Goal: Task Accomplishment & Management: Use online tool/utility

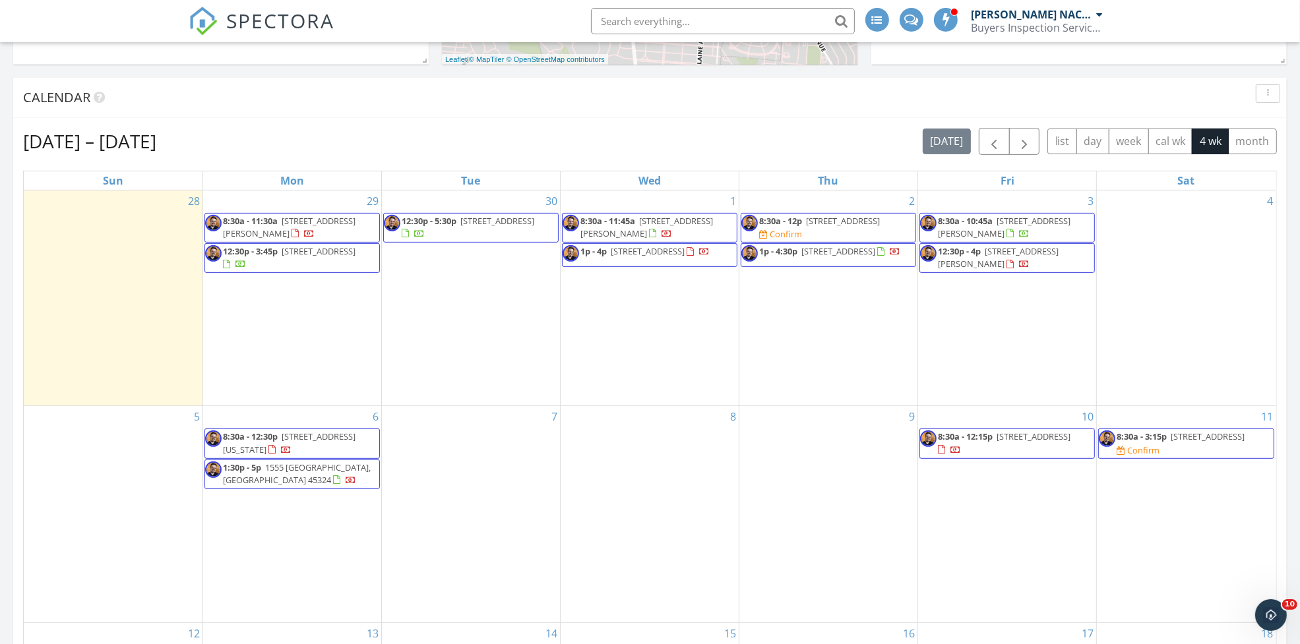
scroll to position [495, 0]
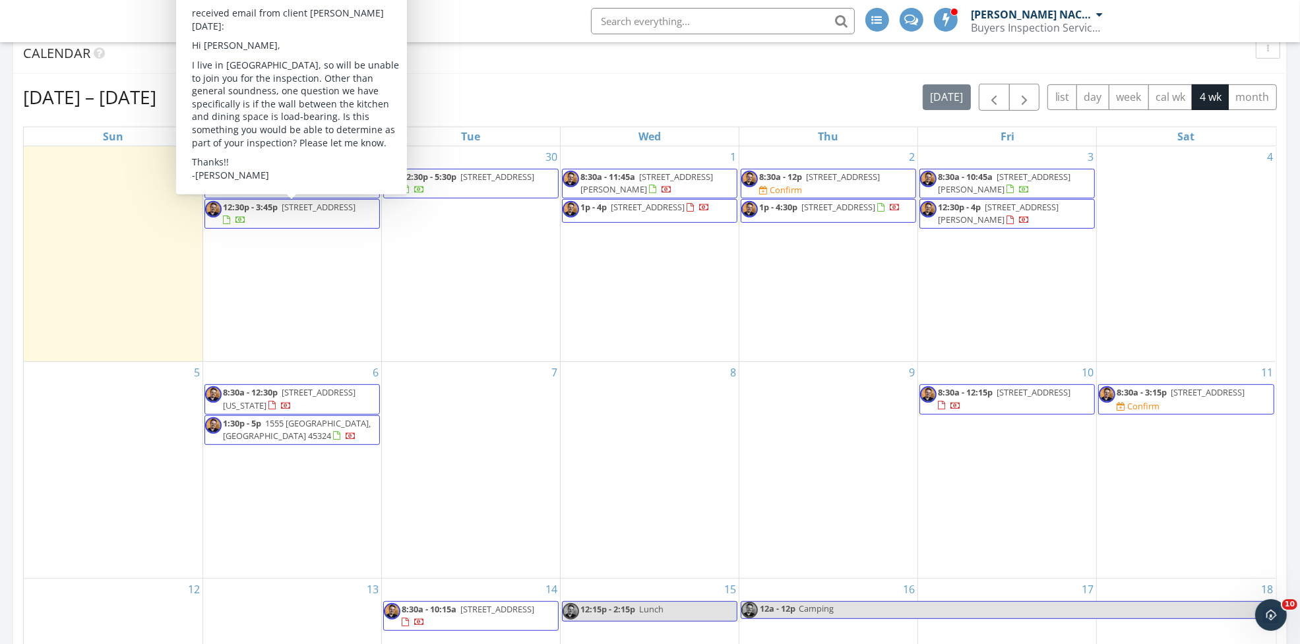
click at [152, 261] on div "28" at bounding box center [113, 254] width 179 height 216
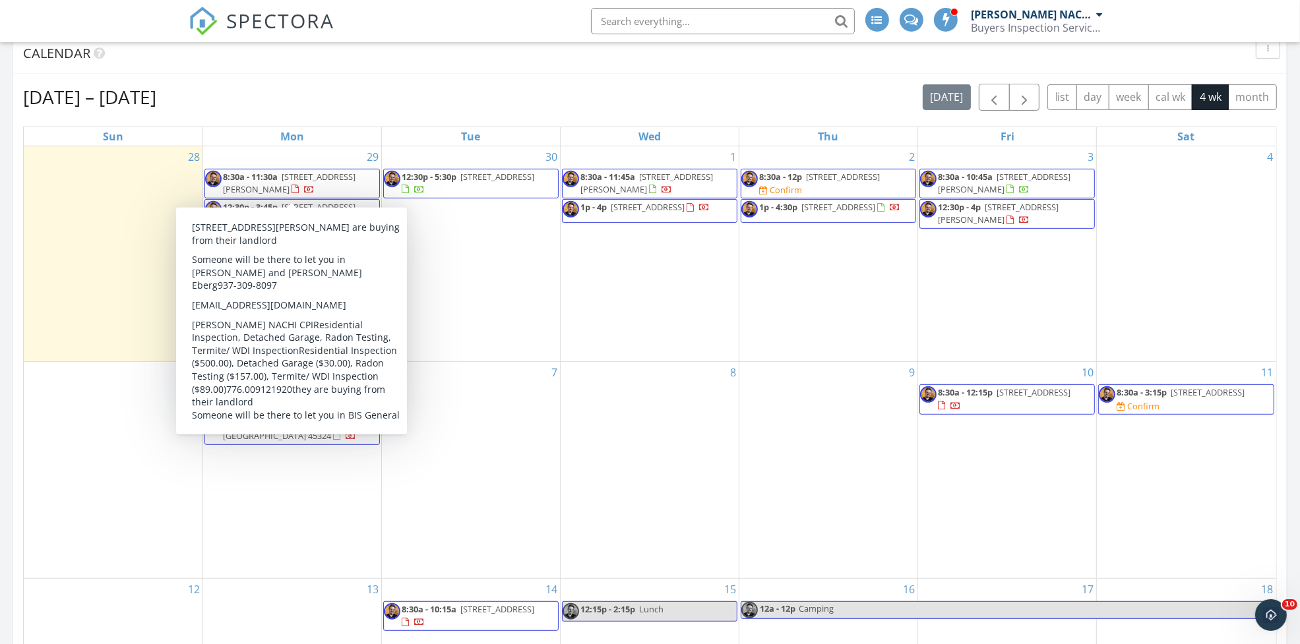
click at [352, 183] on span "8:30a - 11:30a 2634 Hazel Ave, Dayton 45420" at bounding box center [292, 184] width 174 height 26
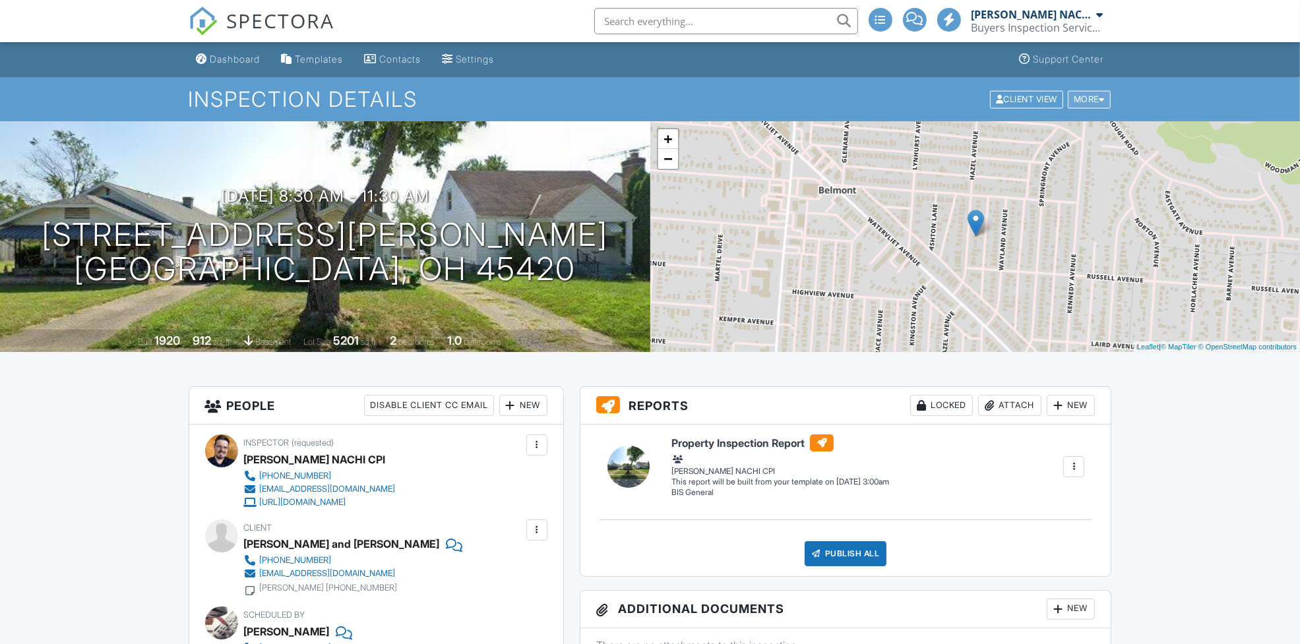
click at [1099, 100] on div at bounding box center [1102, 99] width 6 height 9
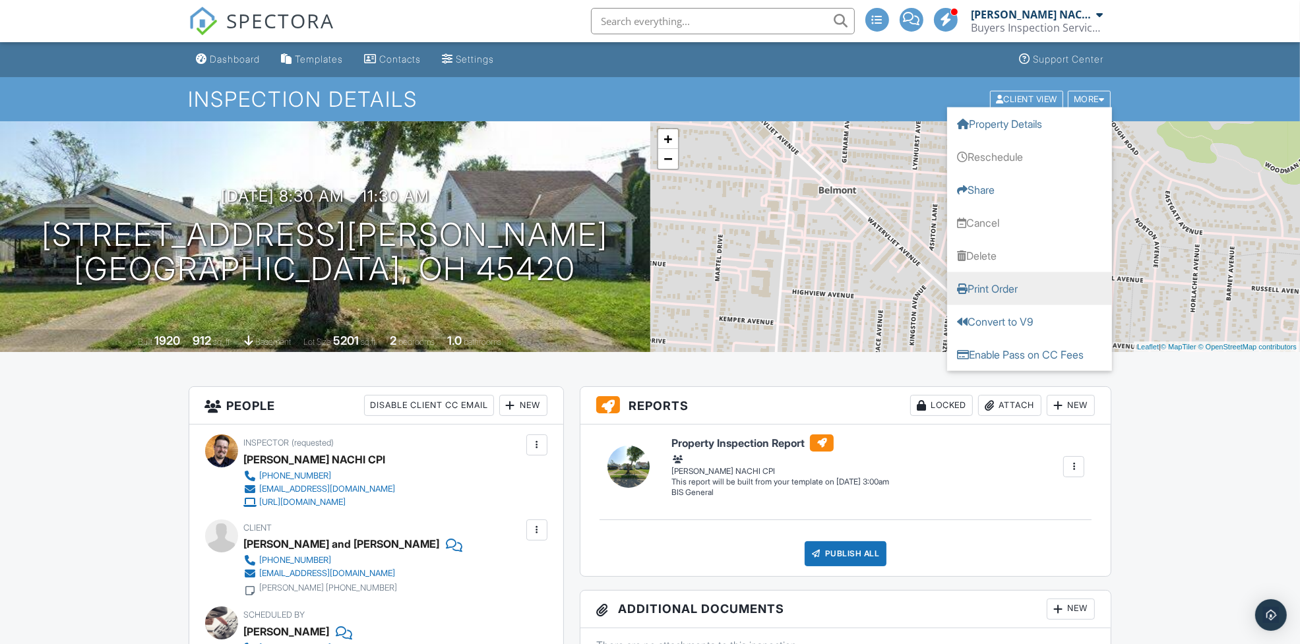
click at [1008, 287] on link "Print Order" at bounding box center [1029, 288] width 165 height 33
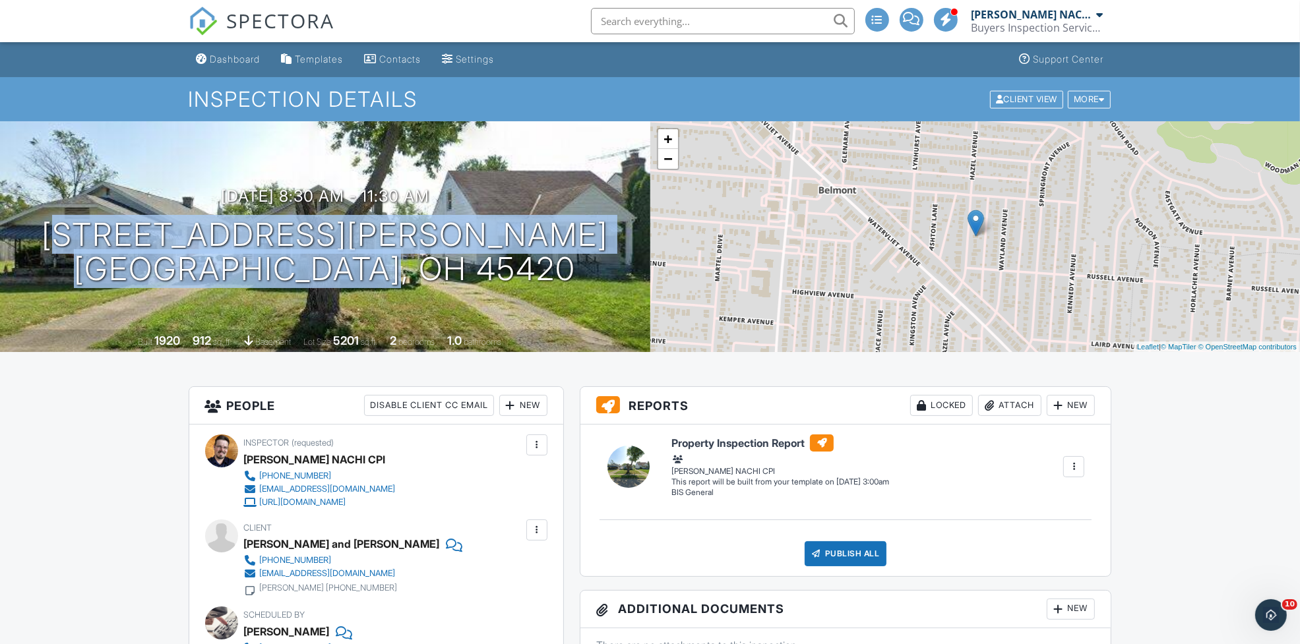
drag, startPoint x: 202, startPoint y: 233, endPoint x: 497, endPoint y: 274, distance: 297.7
click at [497, 274] on div "09/29/2025 8:30 am - 11:30 am 2634 Hazel Ave Dayton, OH 45420" at bounding box center [325, 237] width 650 height 100
click at [241, 58] on div "Dashboard" at bounding box center [235, 58] width 50 height 11
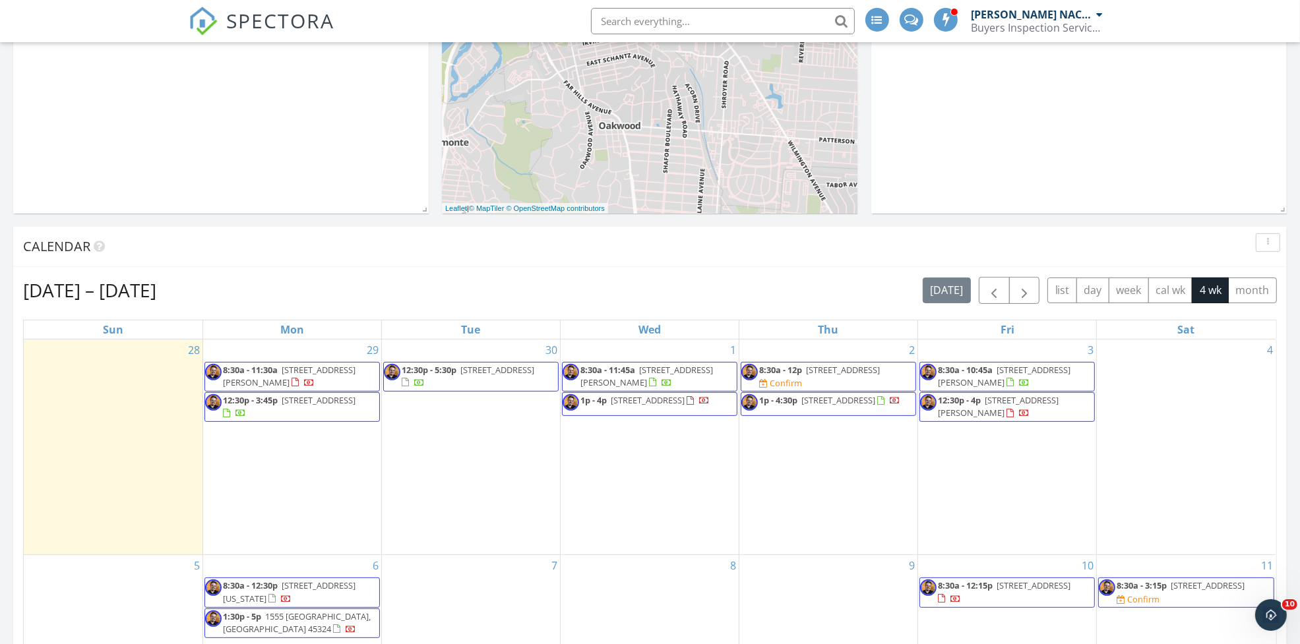
scroll to position [324, 0]
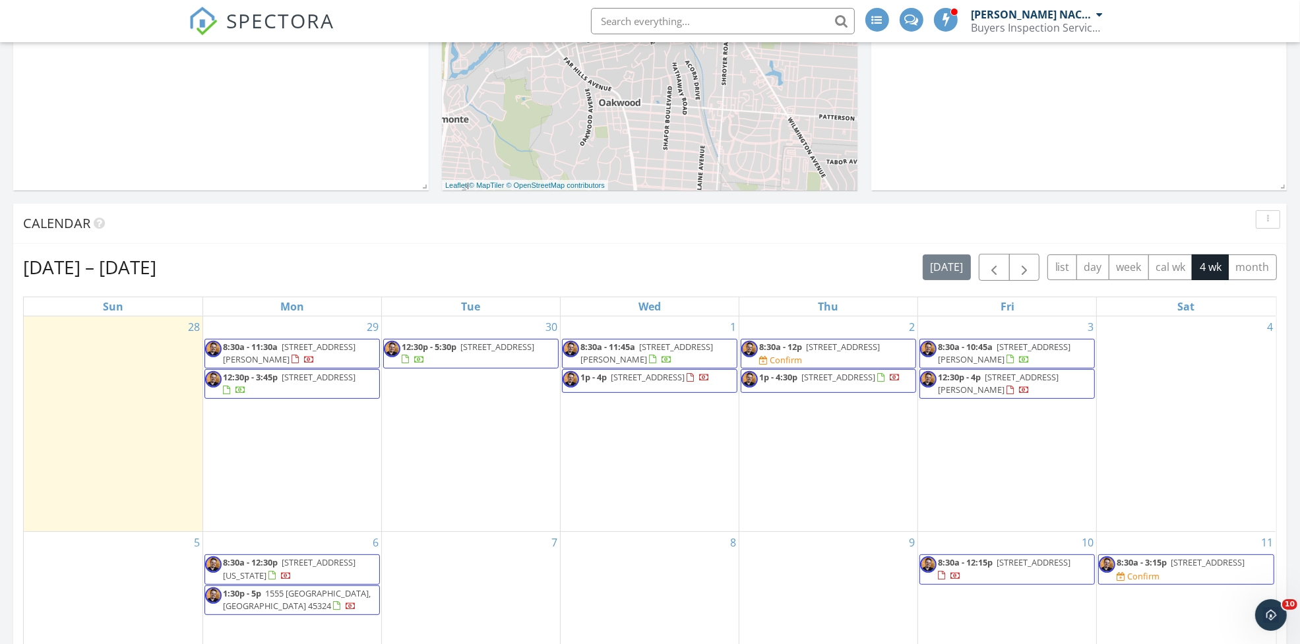
click at [327, 386] on span "12:30p - 3:45p 7534 Little Richmond Rd, Dayton 45417" at bounding box center [292, 384] width 174 height 26
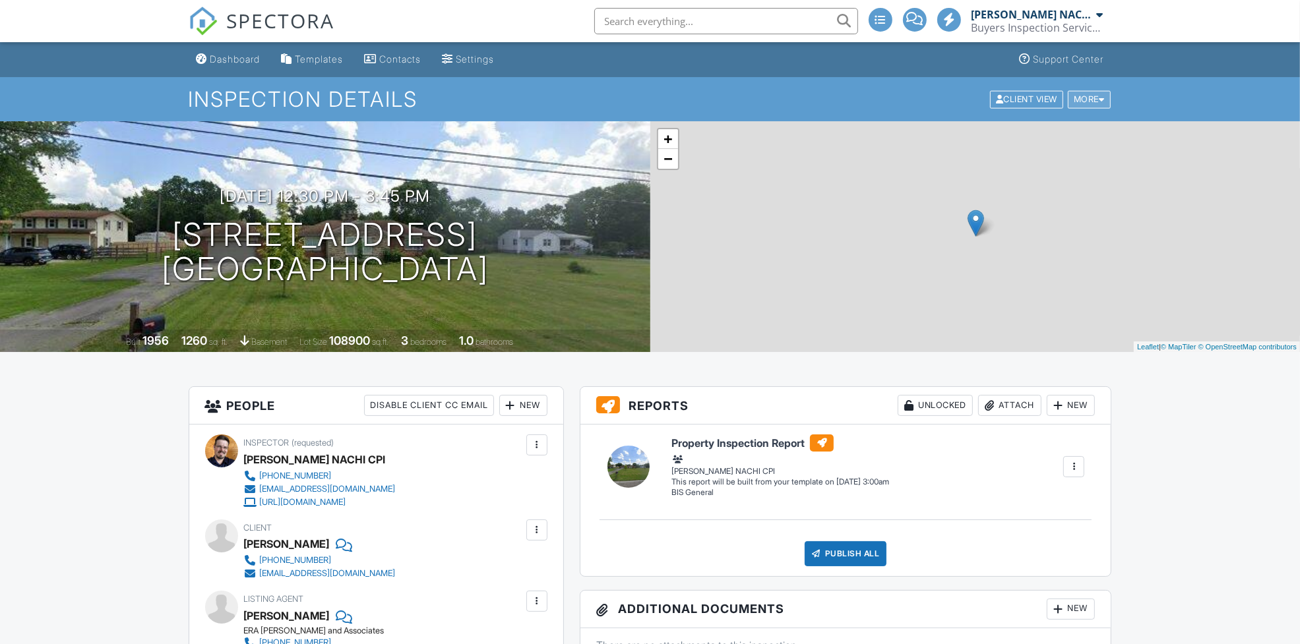
click at [1103, 106] on div "More" at bounding box center [1089, 99] width 43 height 18
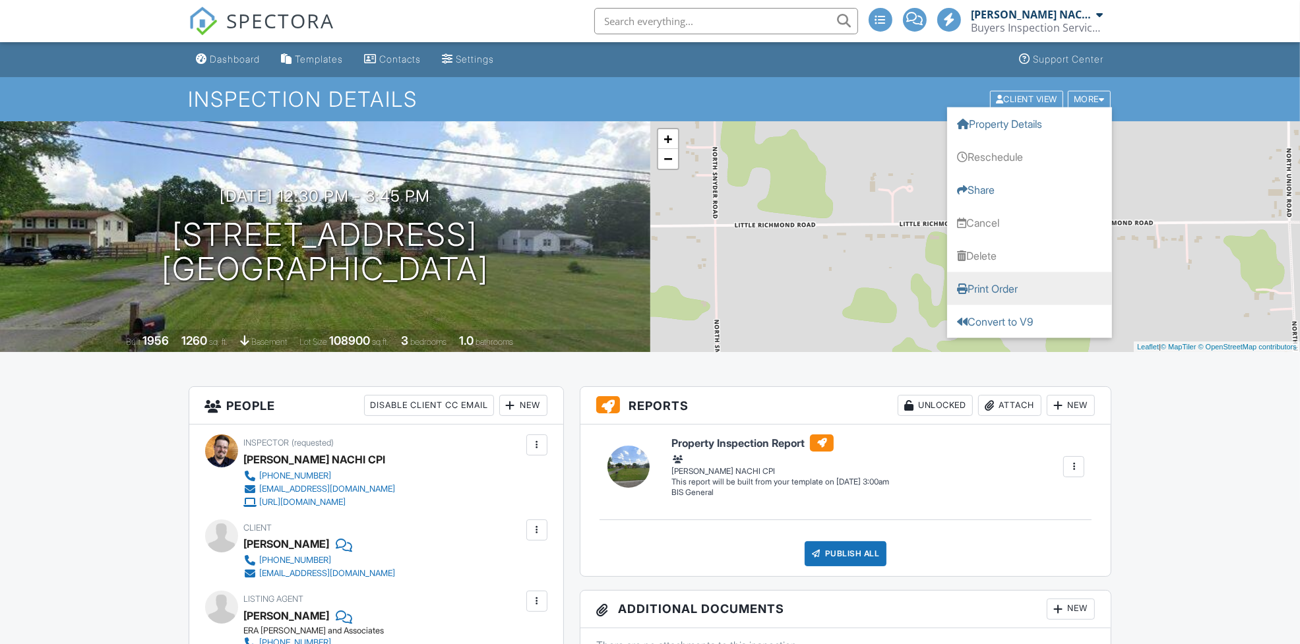
click at [1003, 289] on link "Print Order" at bounding box center [1029, 288] width 165 height 33
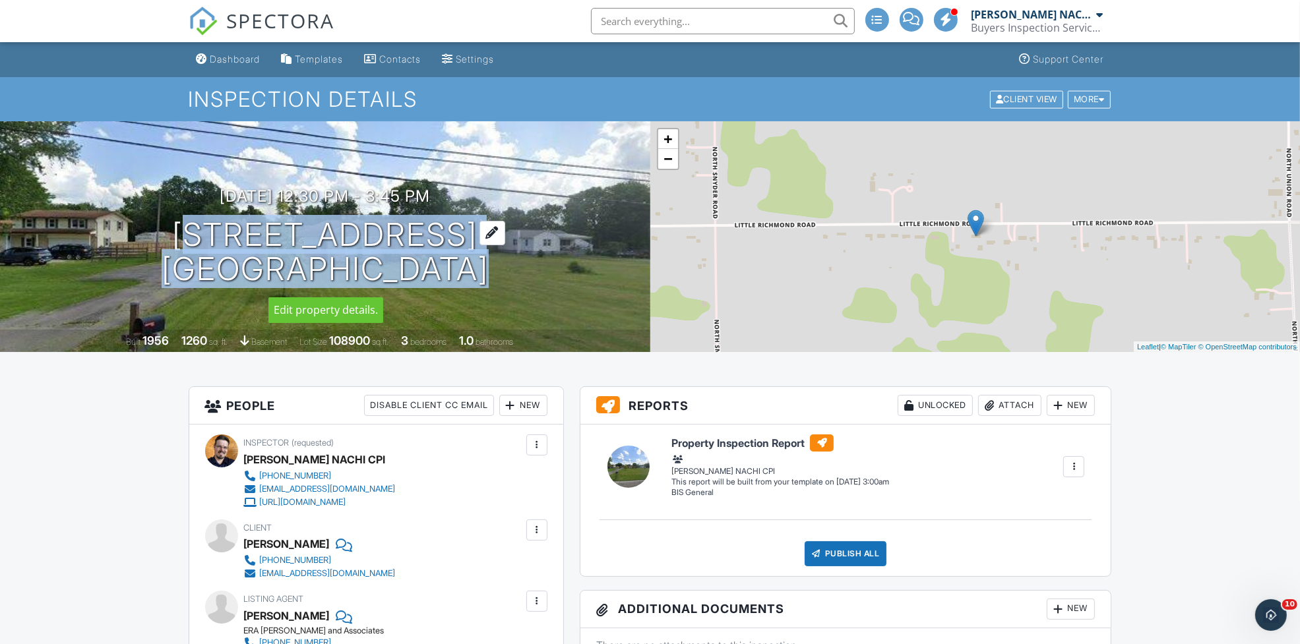
drag, startPoint x: 112, startPoint y: 226, endPoint x: 490, endPoint y: 276, distance: 381.2
click at [489, 276] on h1 "7534 Little Richmond Rd Dayton, OH 45417" at bounding box center [325, 253] width 327 height 70
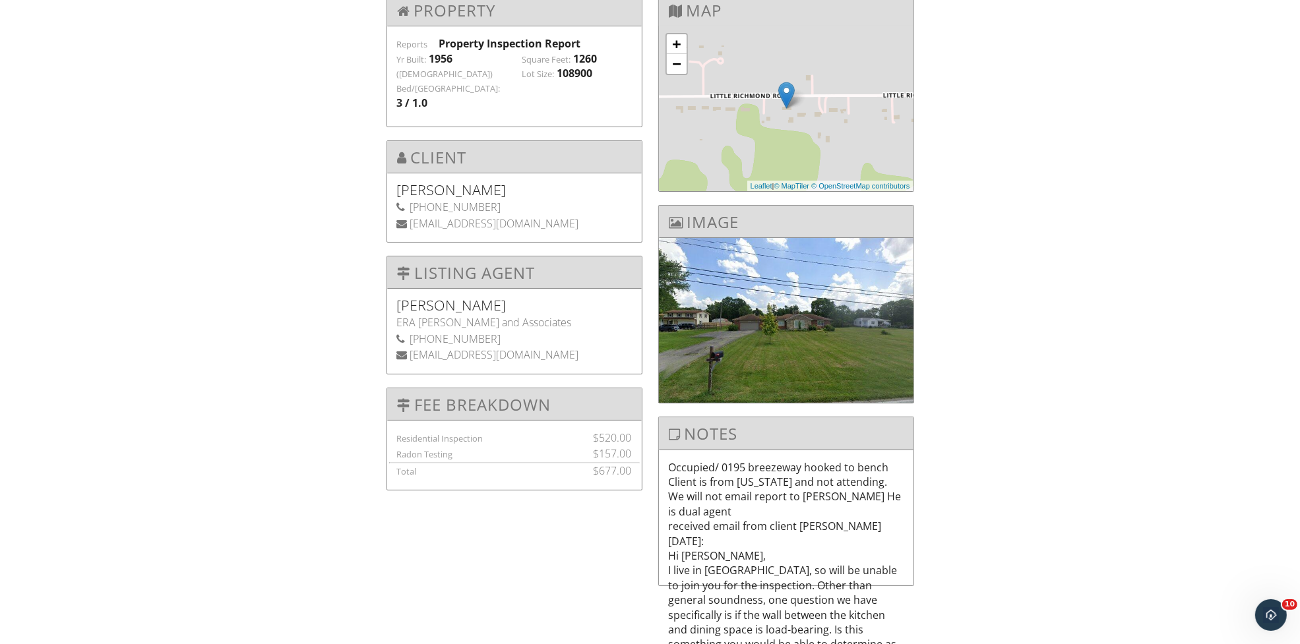
scroll to position [79, 0]
